Goal: Task Accomplishment & Management: Manage account settings

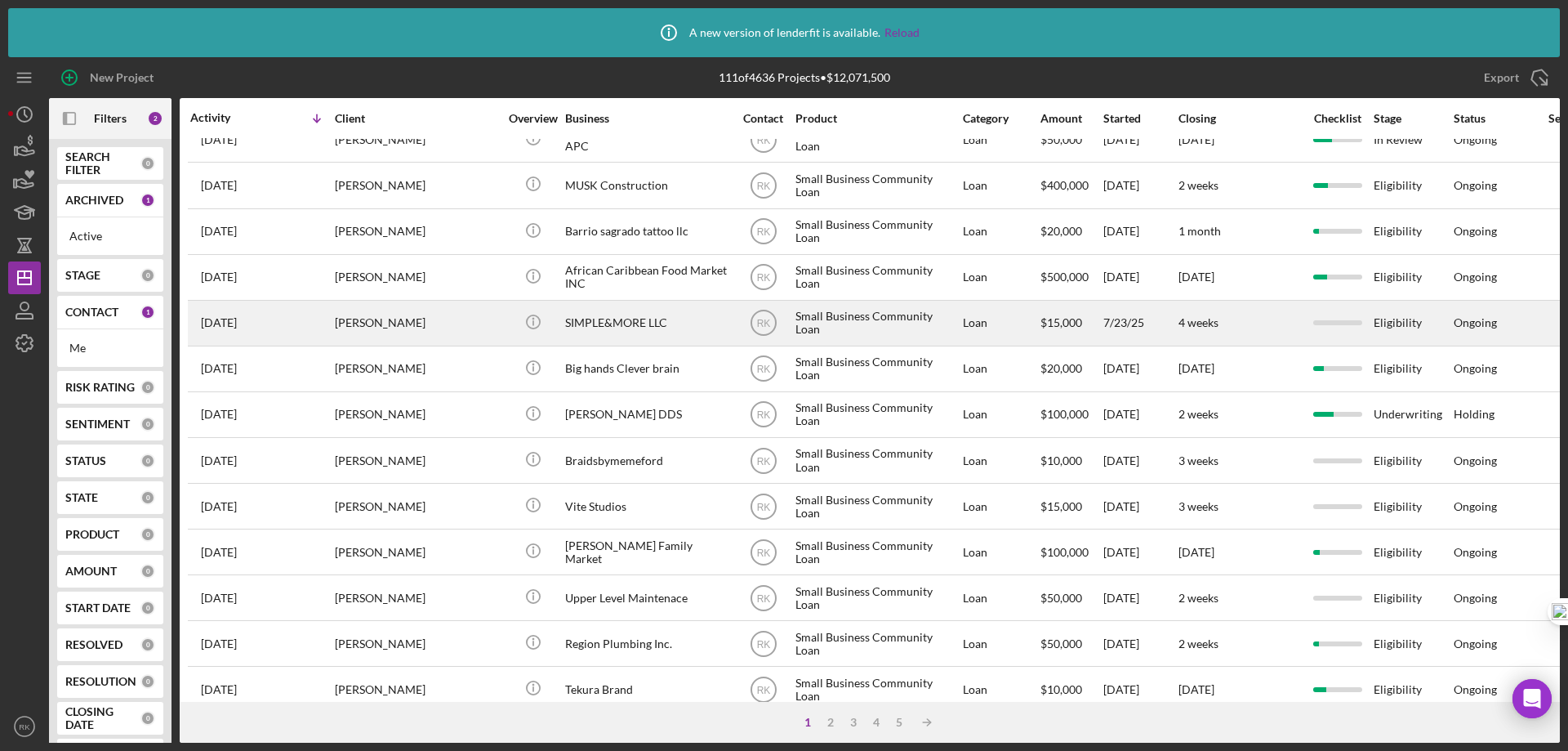
scroll to position [435, 0]
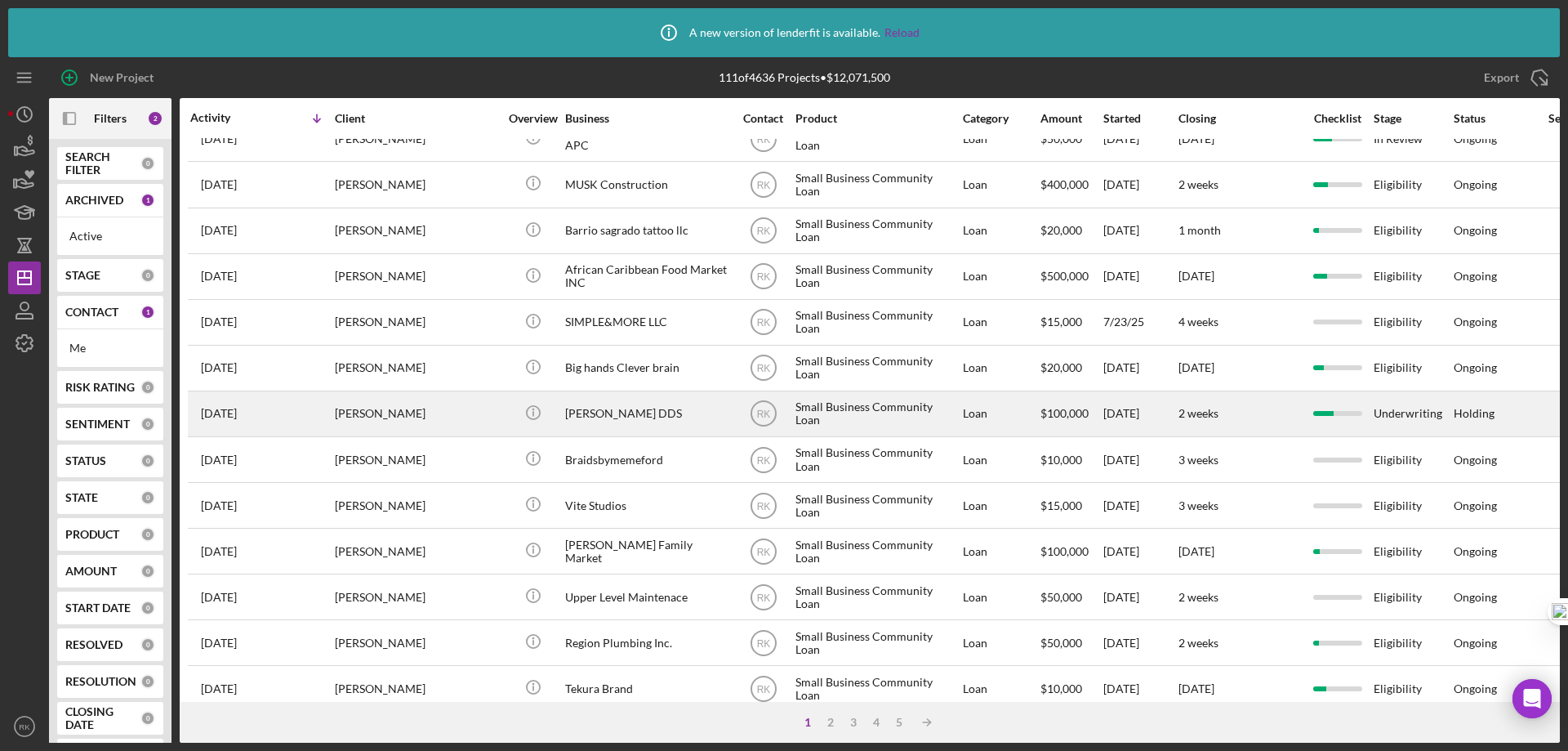
click at [616, 417] on div "[PERSON_NAME] DDS" at bounding box center [646, 413] width 164 height 43
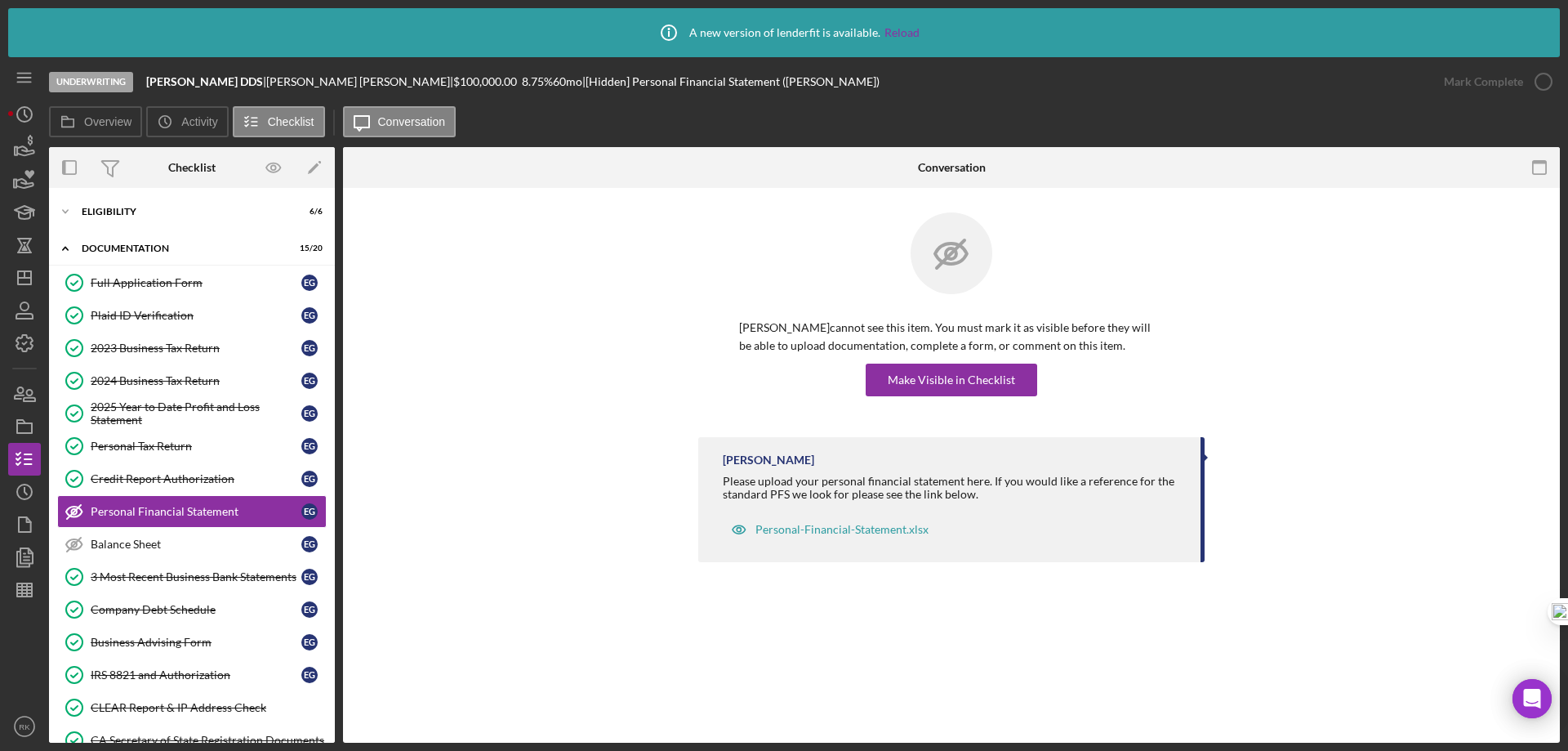
scroll to position [47, 0]
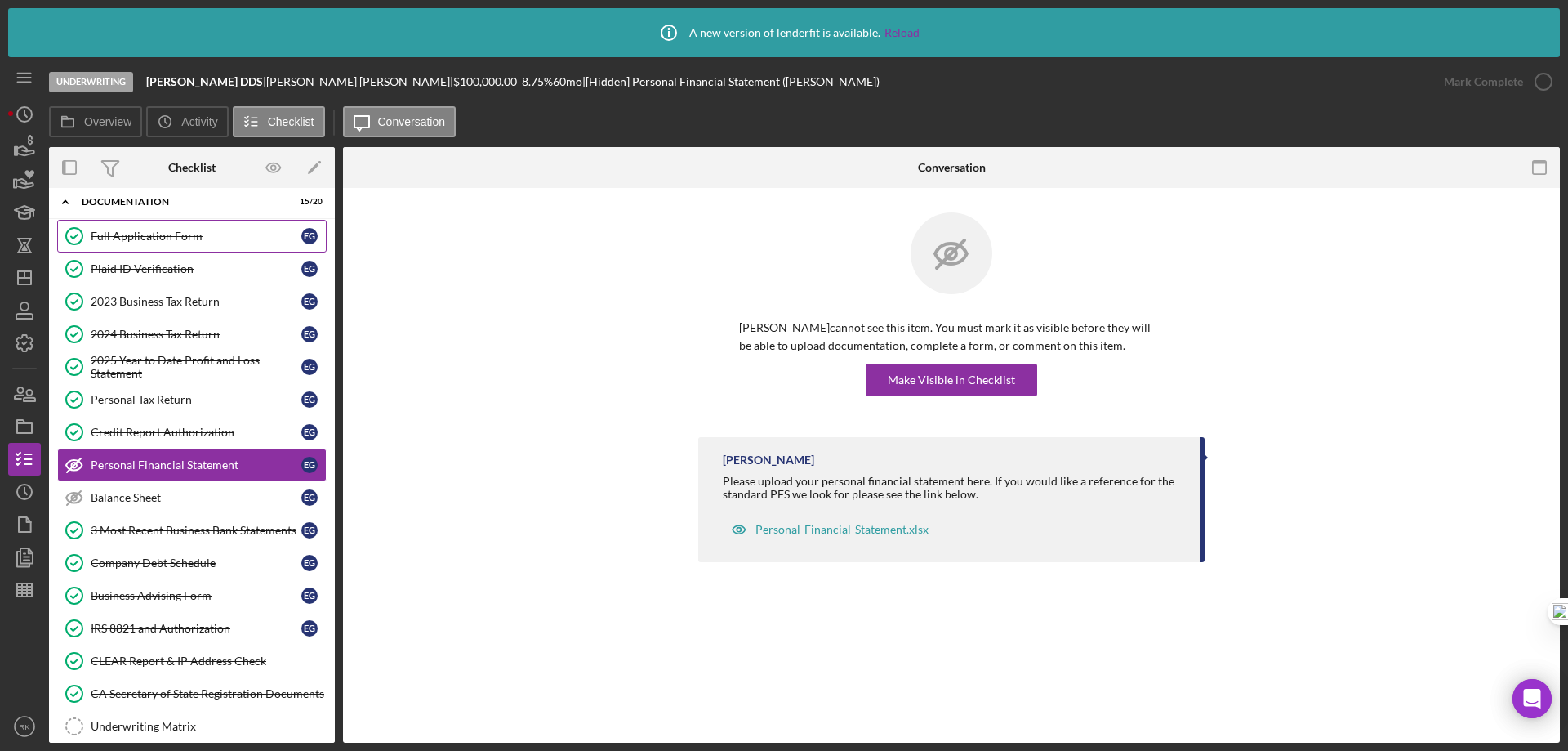
click at [163, 238] on div "Full Application Form" at bounding box center [196, 236] width 210 height 13
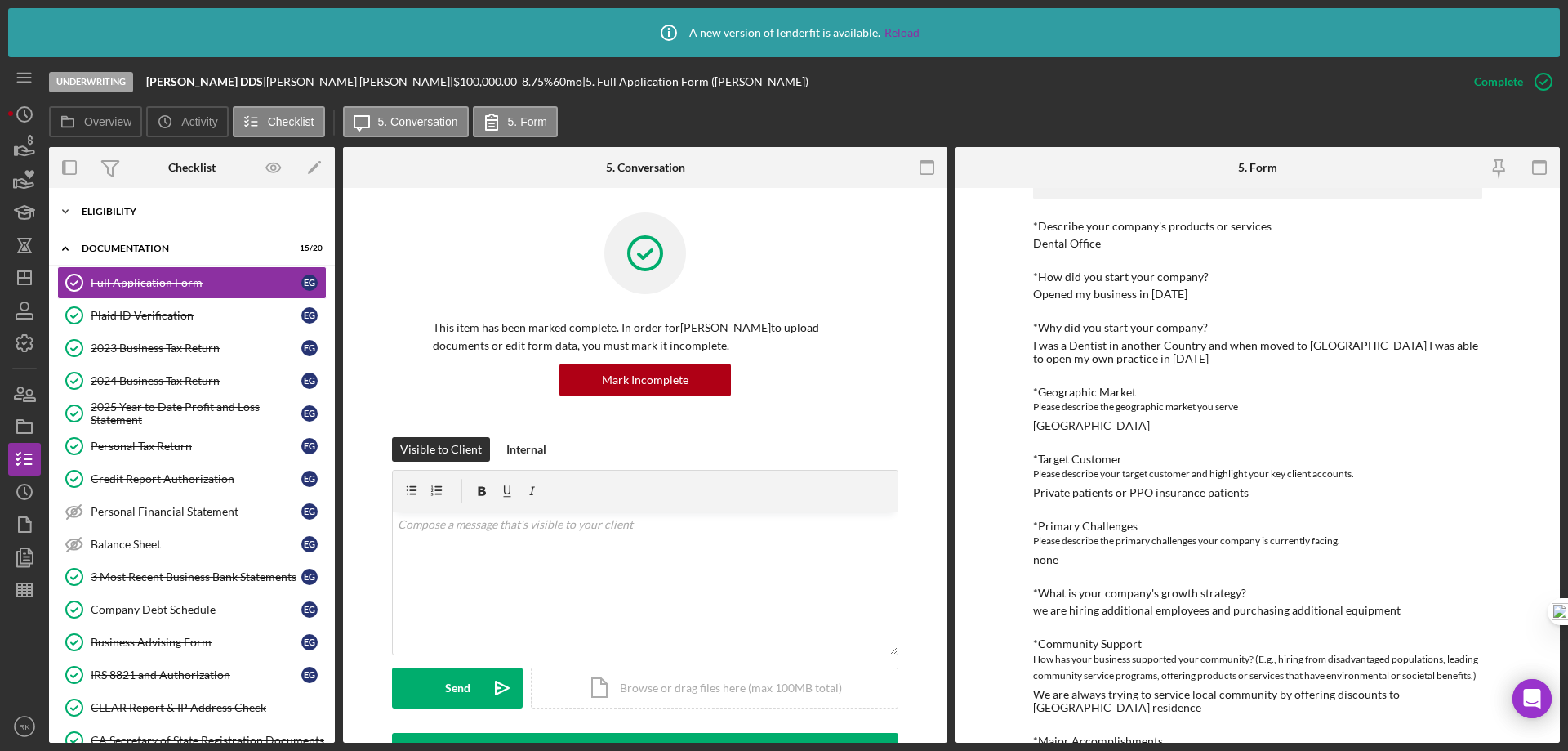
click at [125, 208] on div "Eligibility" at bounding box center [198, 212] width 232 height 10
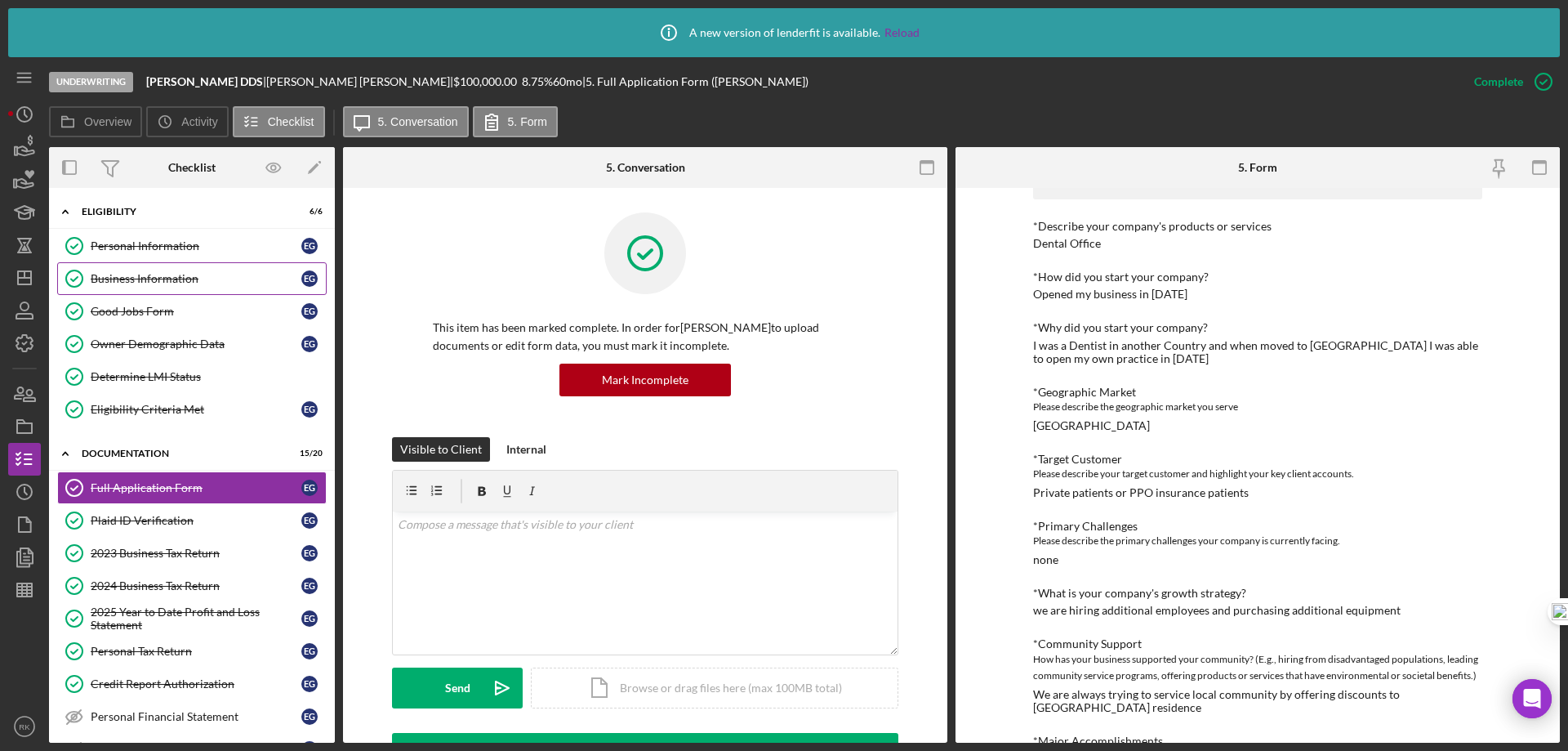
click at [165, 275] on div "Business Information" at bounding box center [196, 278] width 210 height 13
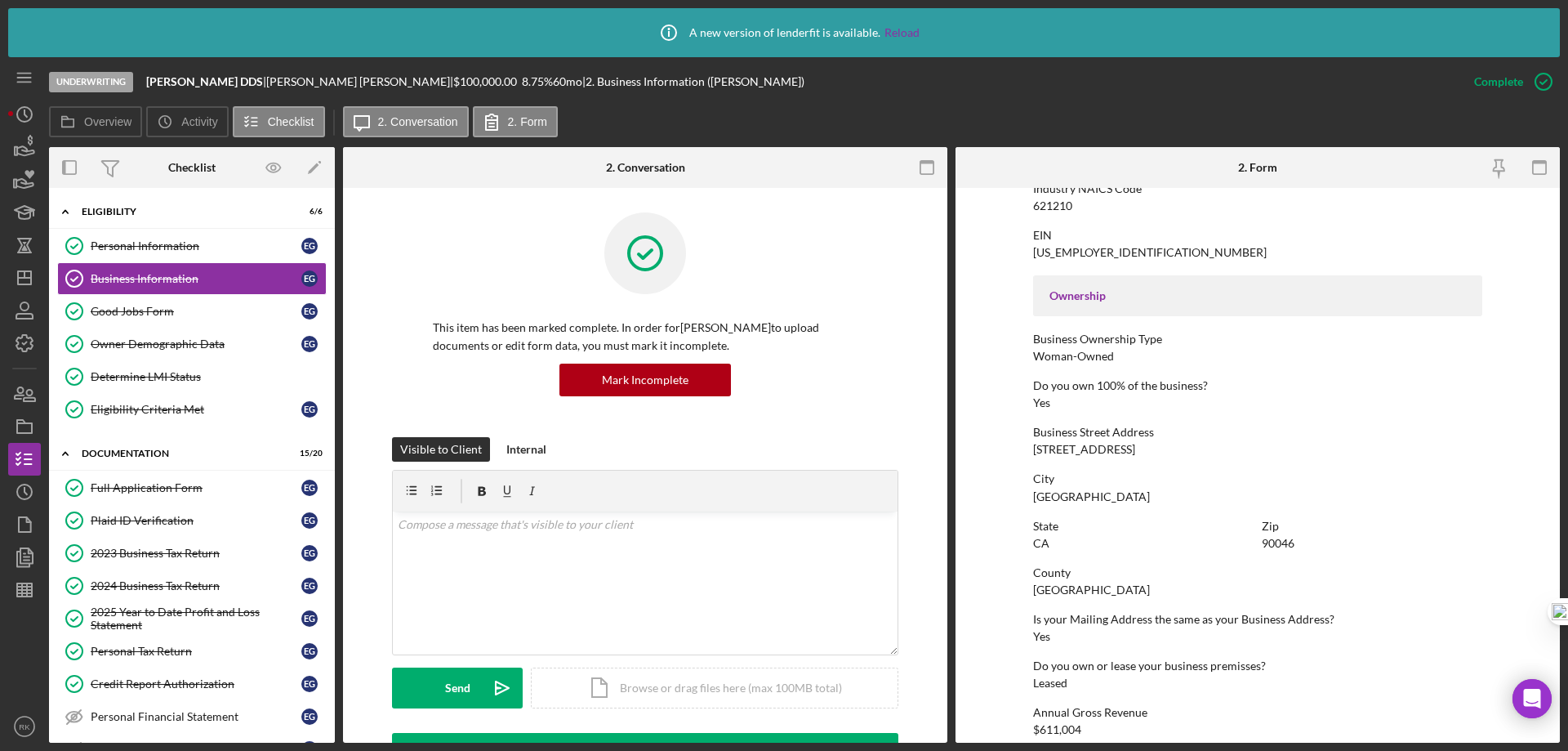
scroll to position [462, 0]
click at [134, 476] on link "Full Application Form Full Application Form E G" at bounding box center [192, 488] width 270 height 33
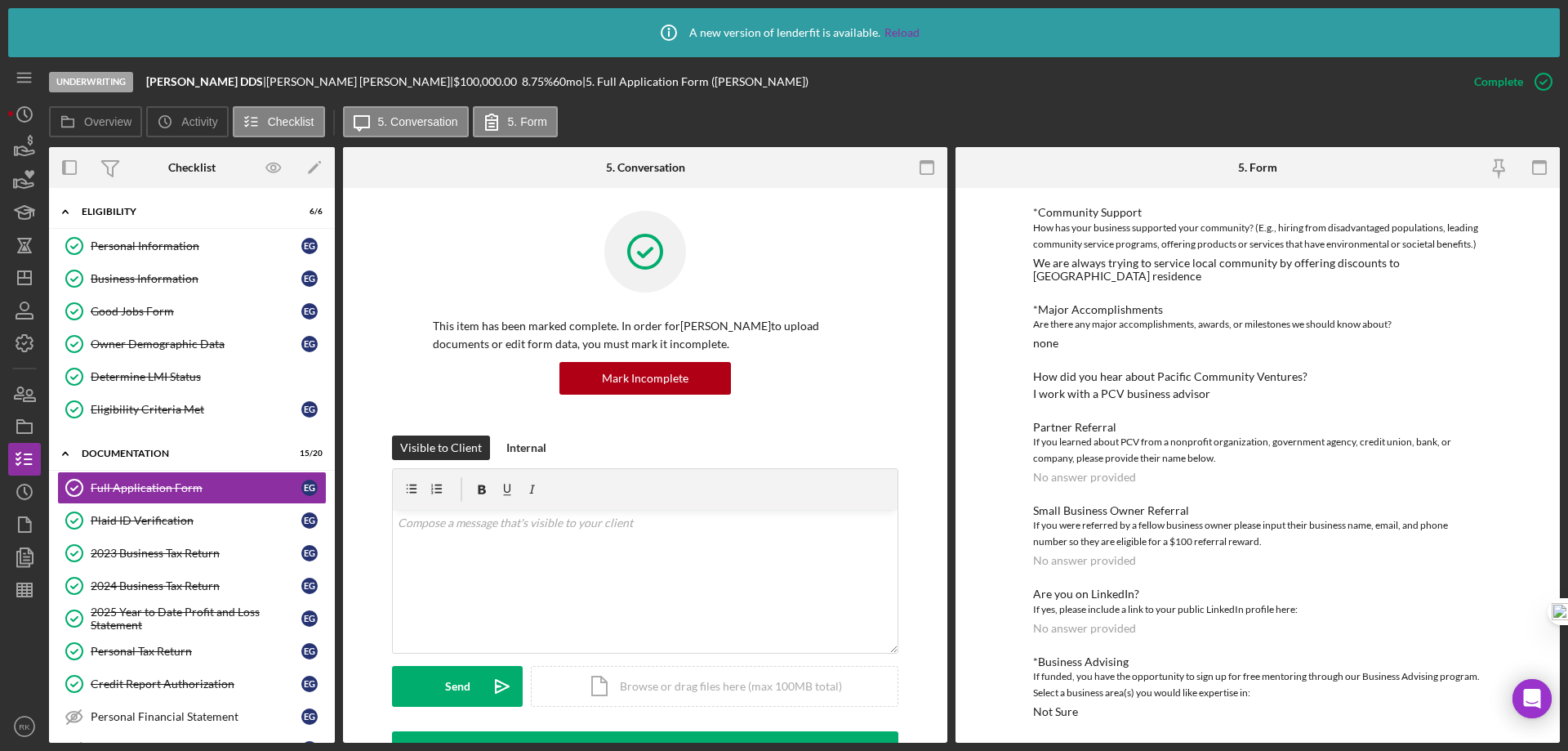
scroll to position [3, 0]
click at [126, 272] on div "Business Information" at bounding box center [196, 278] width 210 height 13
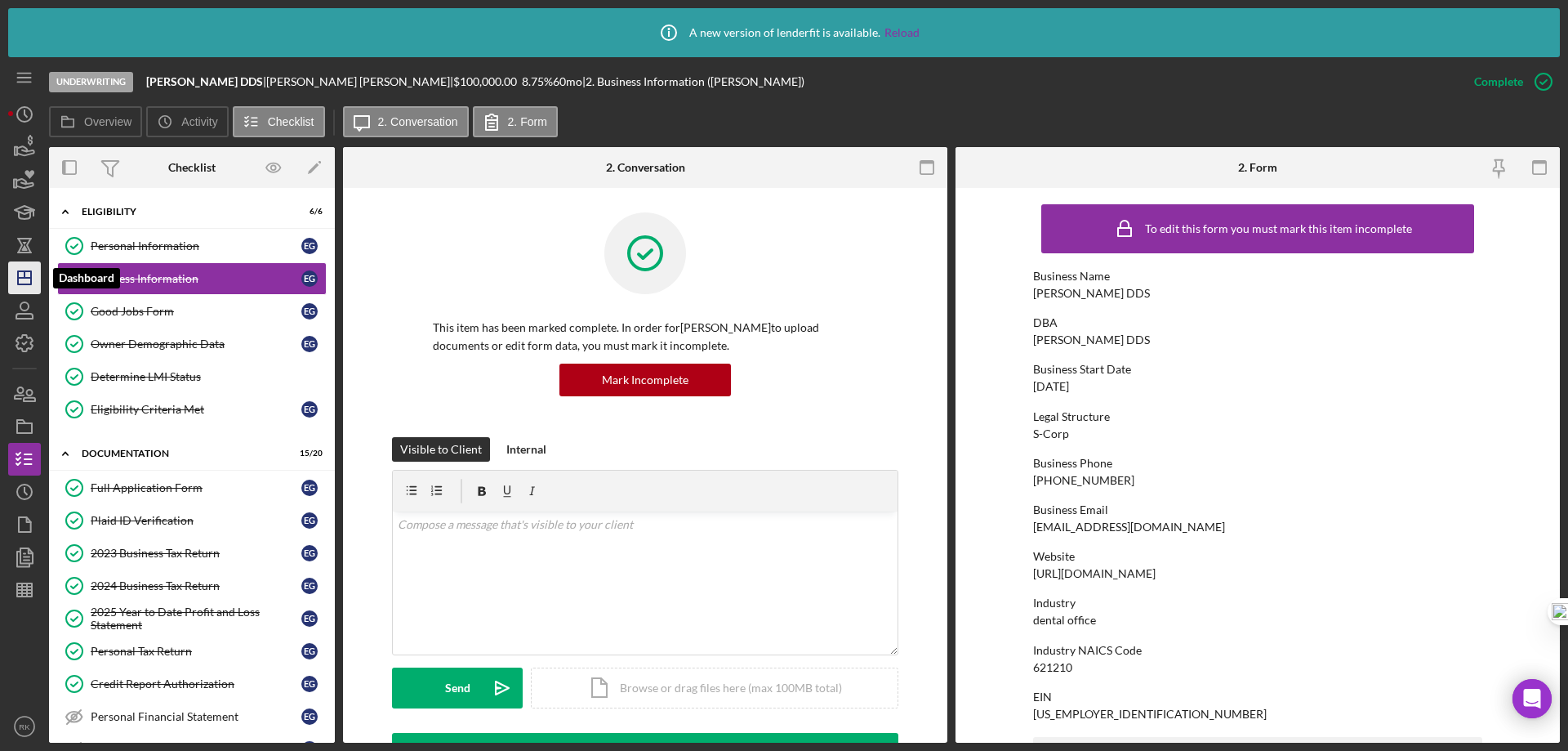
click at [25, 277] on line "button" at bounding box center [25, 275] width 0 height 7
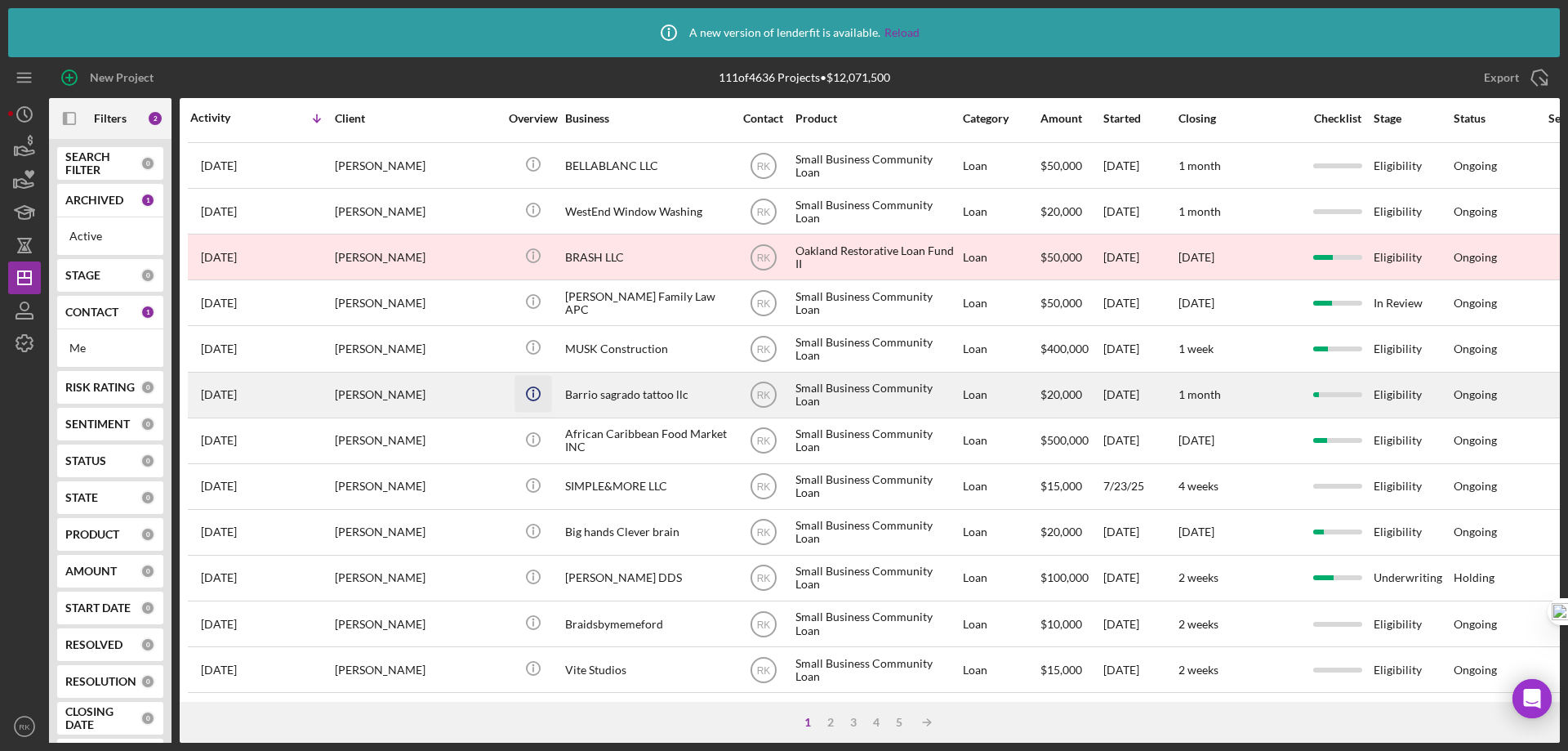
scroll to position [272, 0]
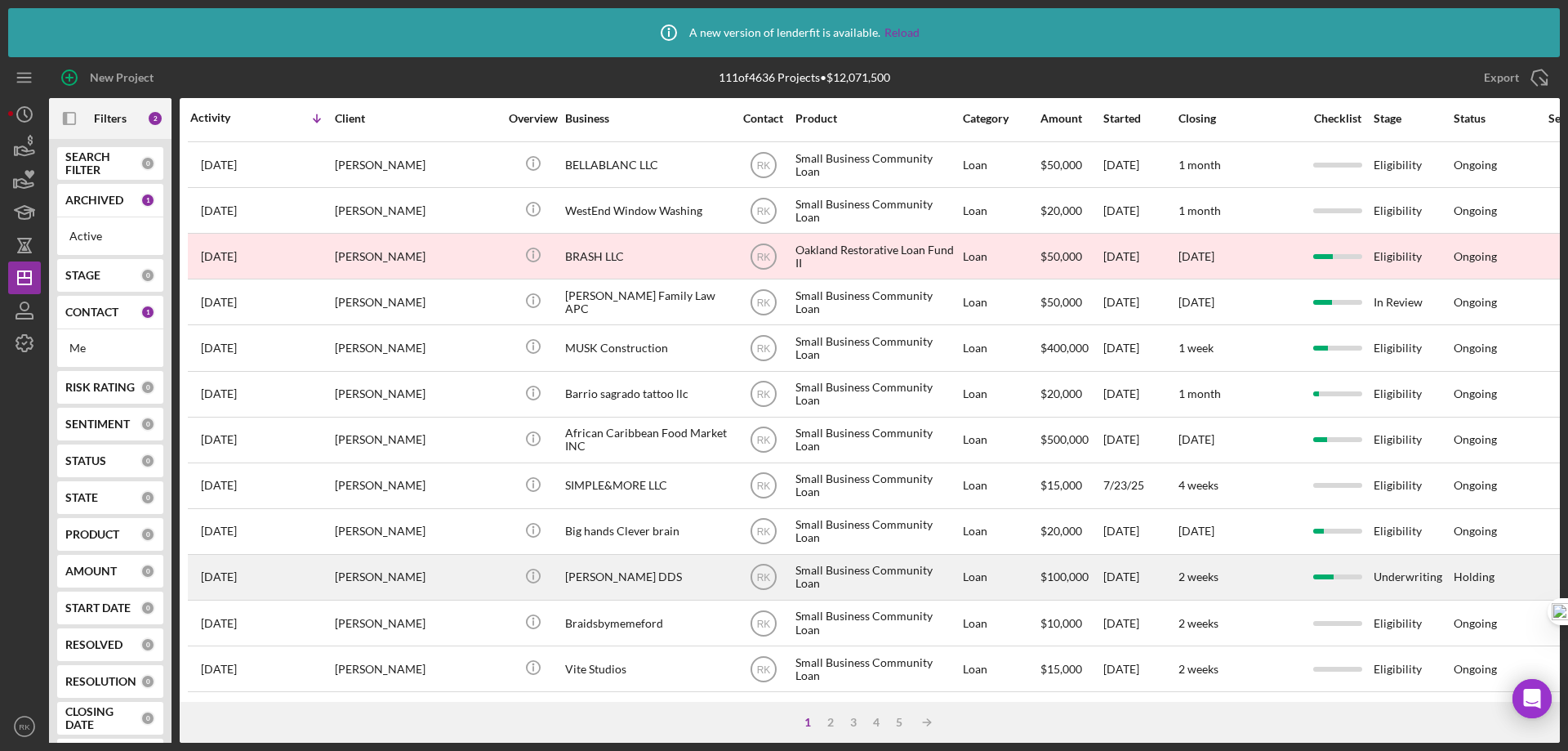
click at [595, 584] on div "[PERSON_NAME] DDS" at bounding box center [646, 577] width 164 height 43
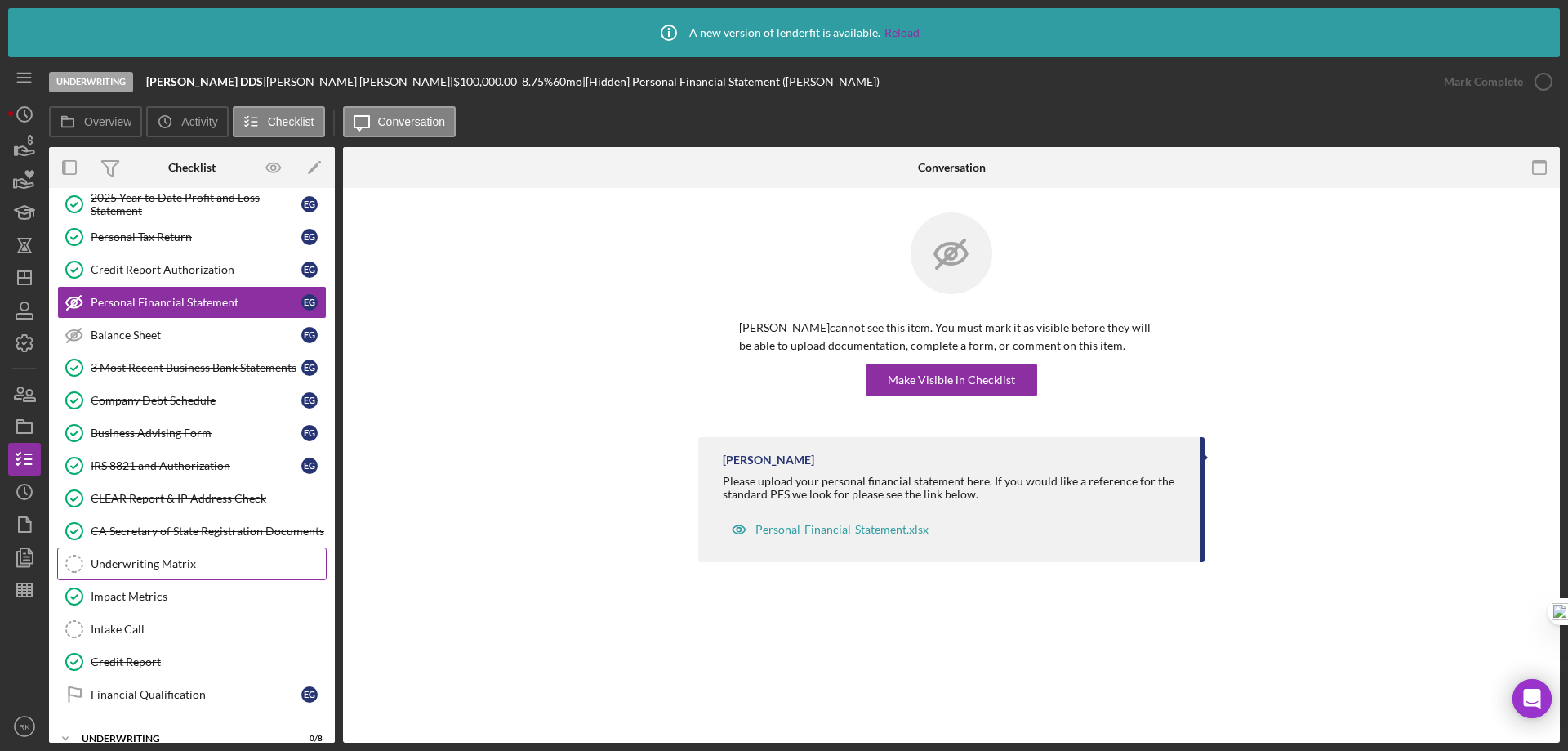
scroll to position [210, 0]
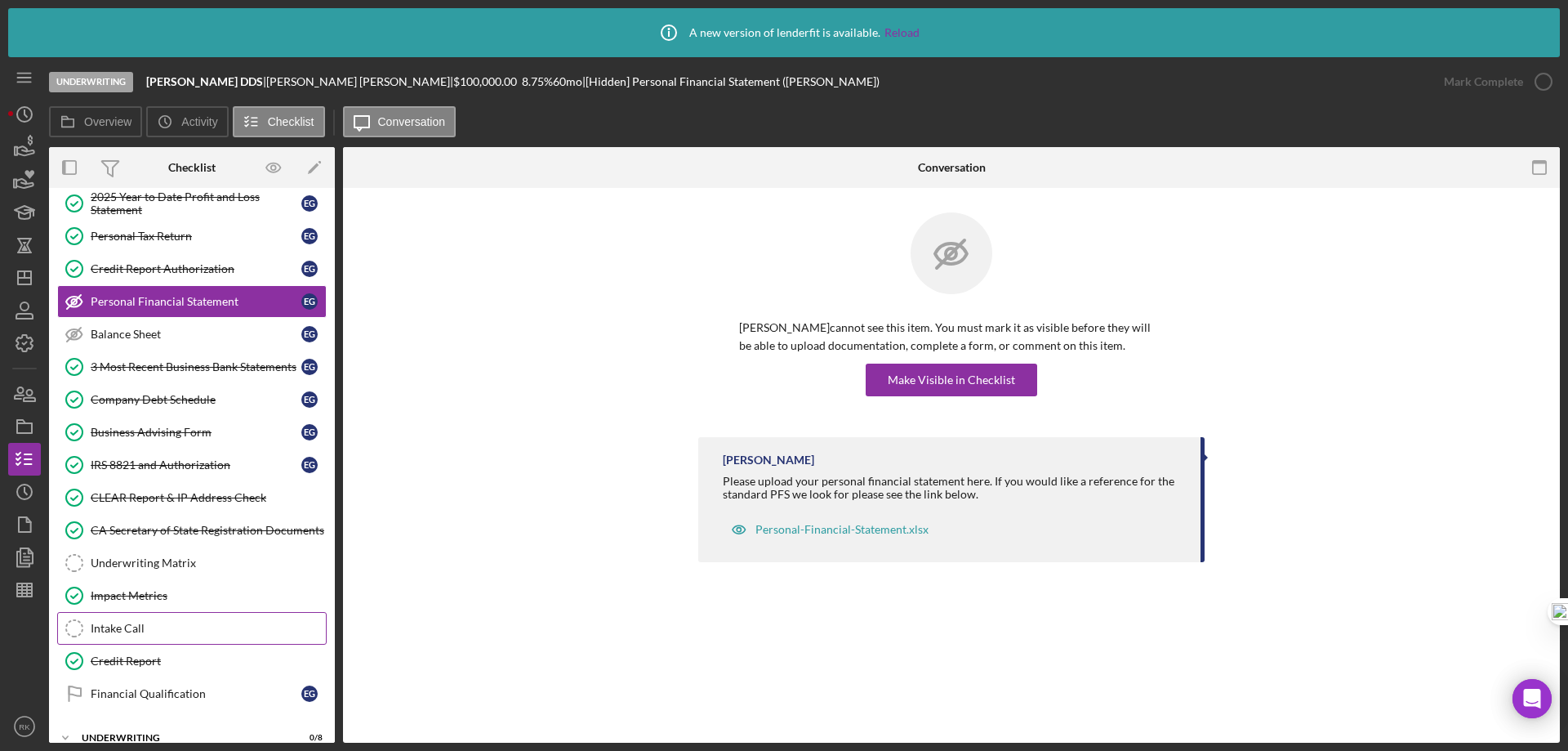
click at [133, 626] on div "Intake Call" at bounding box center [208, 628] width 235 height 13
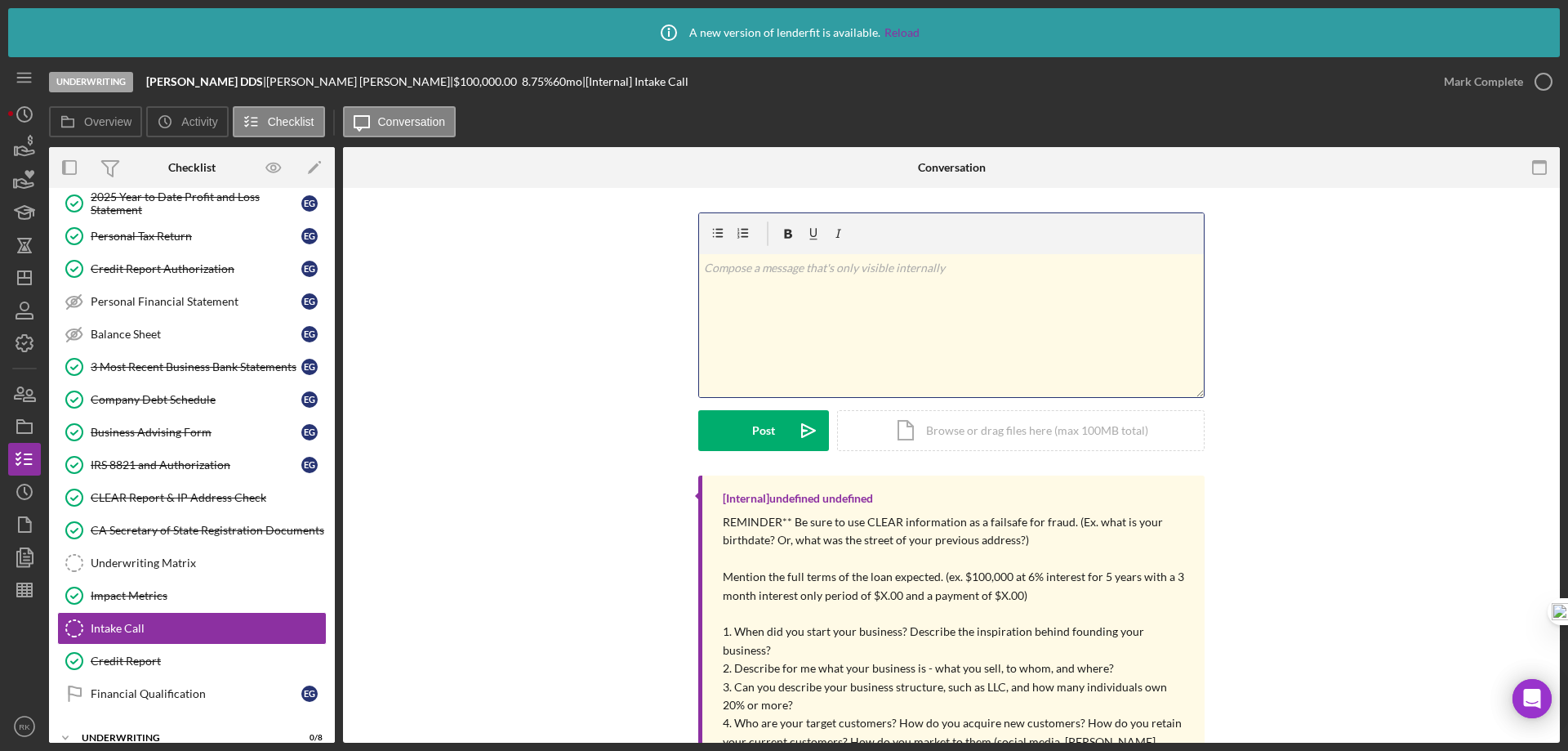
click at [807, 286] on div "v Color teal Color pink Remove color Add row above Add row below Add column bef…" at bounding box center [951, 325] width 505 height 143
click at [773, 423] on button "Post Icon/icon-invite-send" at bounding box center [763, 430] width 131 height 41
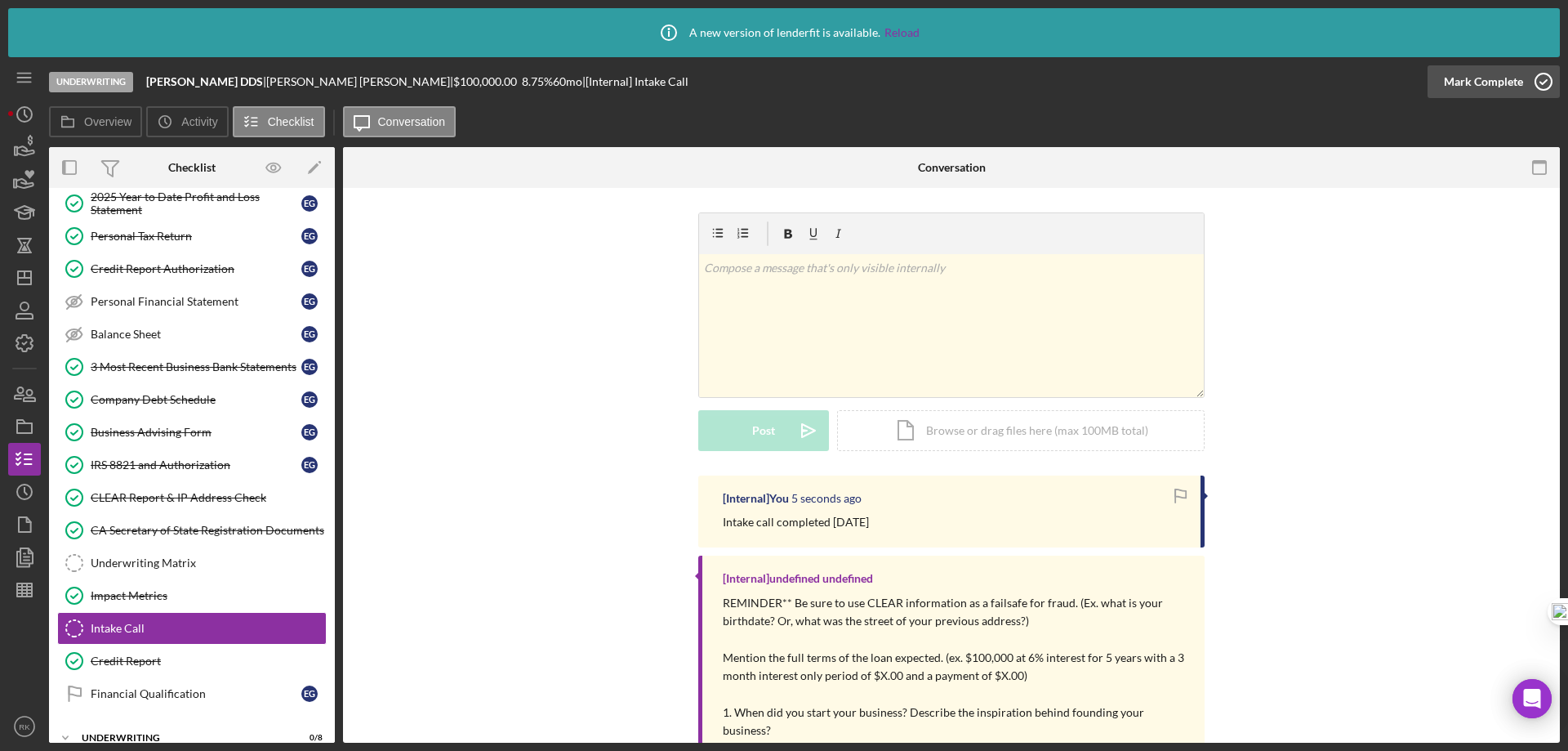
click at [1537, 76] on icon "button" at bounding box center [1543, 81] width 41 height 41
